Goal: Task Accomplishment & Management: Manage account settings

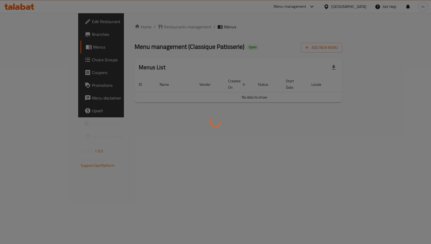
click at [16, 59] on div at bounding box center [215, 122] width 431 height 244
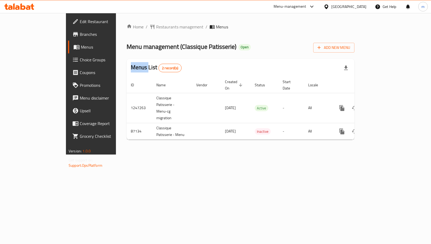
drag, startPoint x: 0, startPoint y: 55, endPoint x: 25, endPoint y: 57, distance: 25.2
click at [80, 57] on span "Choice Groups" at bounding box center [107, 60] width 54 height 6
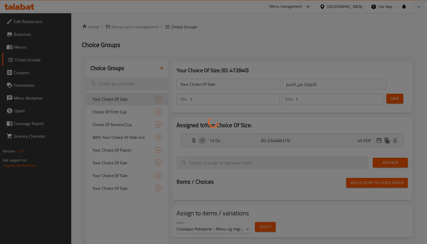
click at [152, 113] on div at bounding box center [213, 122] width 427 height 244
click at [229, 124] on div at bounding box center [213, 122] width 427 height 244
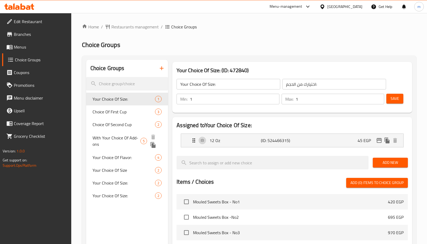
click at [119, 140] on span "With Your Choice Of Add-ons" at bounding box center [117, 141] width 48 height 13
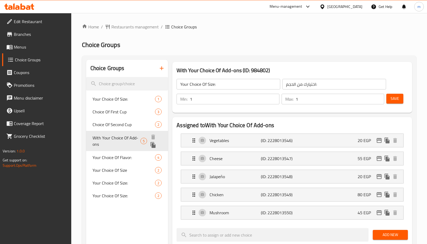
type input "With Your Choice Of Add-ons"
type input "مع اختيارك من الإضافات"
type input "0"
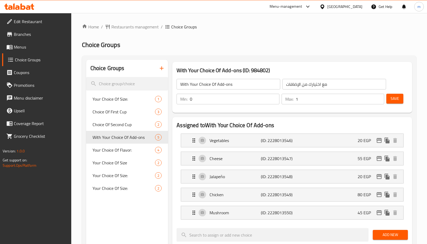
click at [330, 43] on h2 "Choice Groups" at bounding box center [249, 45] width 335 height 9
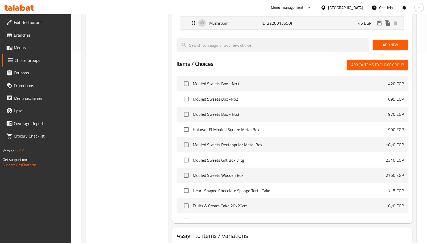
scroll to position [225, 0]
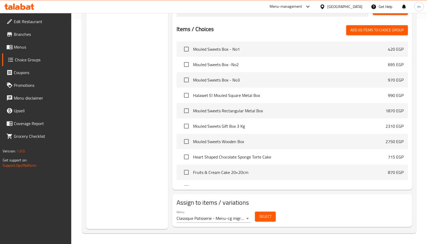
click at [231, 35] on div "Items / Choices Add (0) items to choice group Mouled Sweets Box - No1 420 EGP M…" at bounding box center [292, 105] width 231 height 161
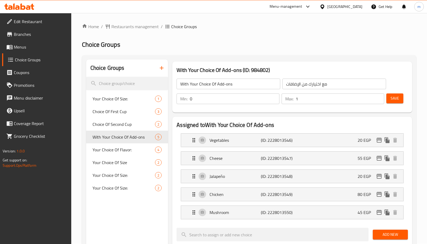
scroll to position [0, 0]
click at [300, 85] on input "مع اختيارك من الإضافات" at bounding box center [335, 84] width 104 height 11
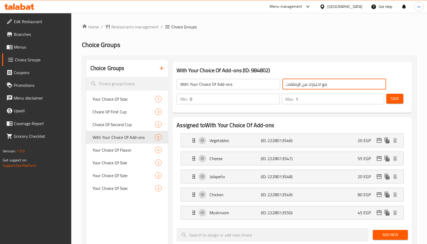
click at [300, 85] on input "مع اختيارك من الإضافات" at bounding box center [335, 84] width 104 height 11
click at [305, 30] on div "Home / Restaurants management / Choice Groups Choice Groups Choice Groups Your …" at bounding box center [249, 242] width 335 height 436
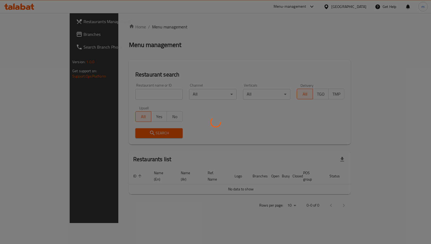
click at [101, 2] on div at bounding box center [215, 122] width 431 height 244
click at [109, 64] on div at bounding box center [215, 122] width 431 height 244
click at [117, 58] on div at bounding box center [215, 122] width 431 height 244
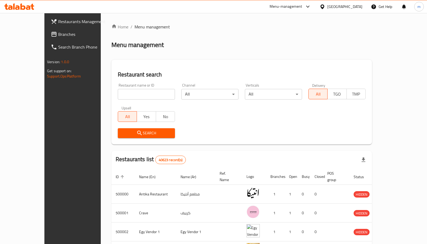
click at [58, 32] on span "Branches" at bounding box center [84, 34] width 53 height 6
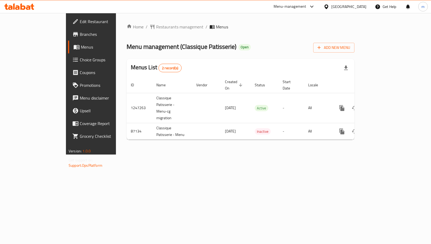
click at [80, 61] on span "Choice Groups" at bounding box center [107, 60] width 54 height 6
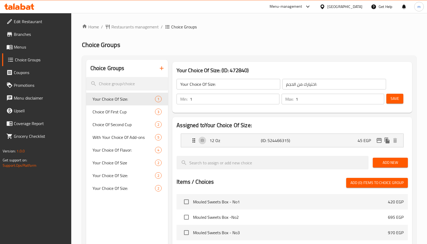
click at [125, 138] on div at bounding box center [213, 122] width 427 height 244
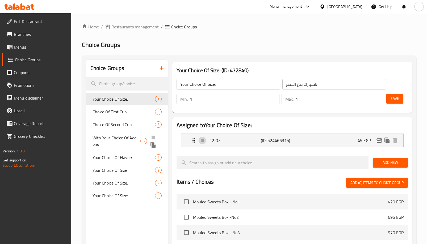
click at [114, 137] on span "With Your Choice Of Add-ons" at bounding box center [117, 141] width 48 height 13
type input "With Your Choice Of Add-ons"
type input "مع اختيارك من الإضافات"
type input "0"
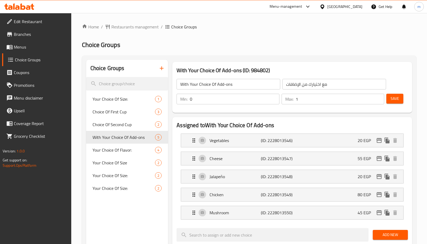
click at [312, 35] on div "Home / Restaurants management / Choice Groups Choice Groups Choice Groups Your …" at bounding box center [249, 242] width 335 height 436
click at [254, 45] on h2 "Choice Groups" at bounding box center [249, 45] width 335 height 9
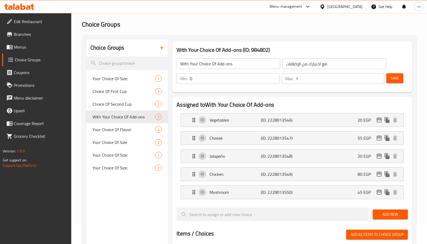
scroll to position [27, 0]
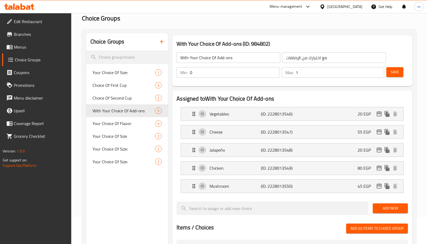
click at [276, 29] on div "Choice Groups Your Choice Of Size: 1 Choice Of First Cup 3 Choice Of Second Cup…" at bounding box center [249, 231] width 335 height 404
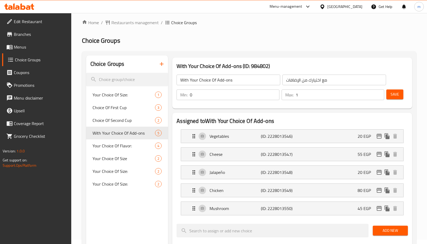
scroll to position [0, 0]
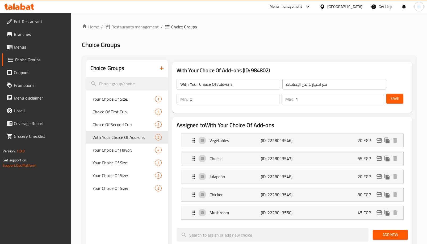
click at [137, 20] on div "Home / Restaurants management / Choice Groups Choice Groups Choice Groups Your …" at bounding box center [249, 241] width 356 height 457
click at [138, 26] on span "Restaurants management" at bounding box center [134, 27] width 47 height 6
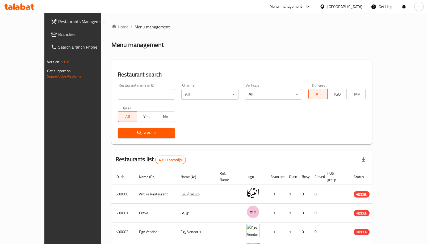
click at [355, 2] on div "[GEOGRAPHIC_DATA]" at bounding box center [341, 6] width 51 height 13
click at [355, 1] on div "[GEOGRAPHIC_DATA]" at bounding box center [341, 6] width 51 height 13
click at [355, 4] on div "[GEOGRAPHIC_DATA]" at bounding box center [344, 7] width 35 height 6
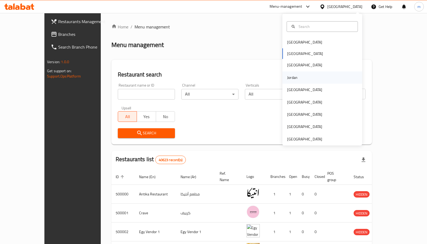
click at [295, 84] on div "Jordan" at bounding box center [292, 78] width 19 height 12
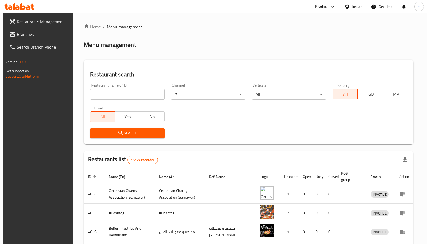
click at [35, 35] on span "Branches" at bounding box center [43, 34] width 53 height 6
